Goal: Information Seeking & Learning: Learn about a topic

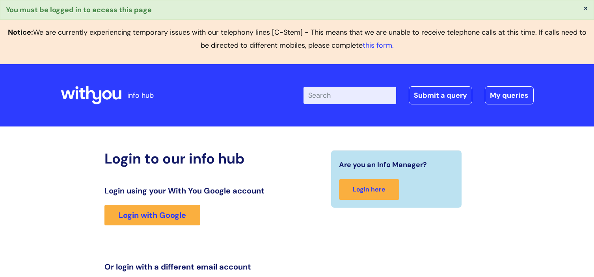
scroll to position [153, 0]
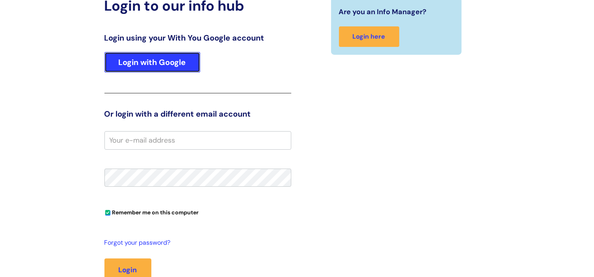
click at [167, 60] on link "Login with Google" at bounding box center [152, 62] width 96 height 20
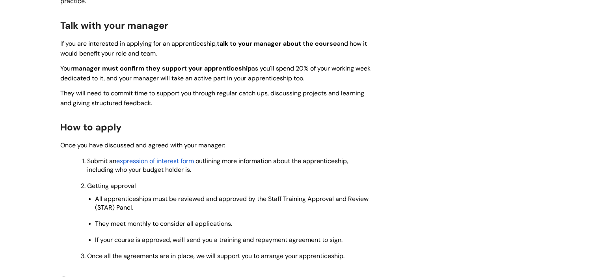
scroll to position [810, 0]
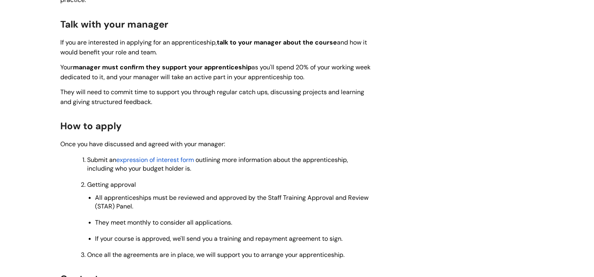
click at [168, 156] on span "expression of interest form" at bounding box center [156, 160] width 78 height 8
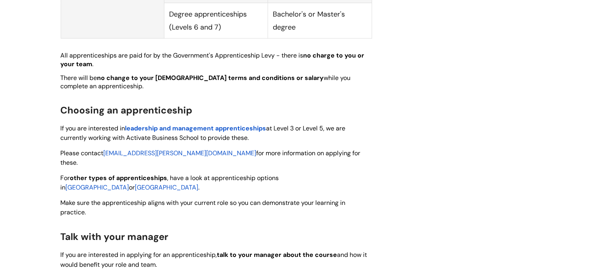
scroll to position [598, 0]
click at [166, 124] on span "leadership and management apprenticeships" at bounding box center [195, 128] width 141 height 8
